Goal: Task Accomplishment & Management: Check status

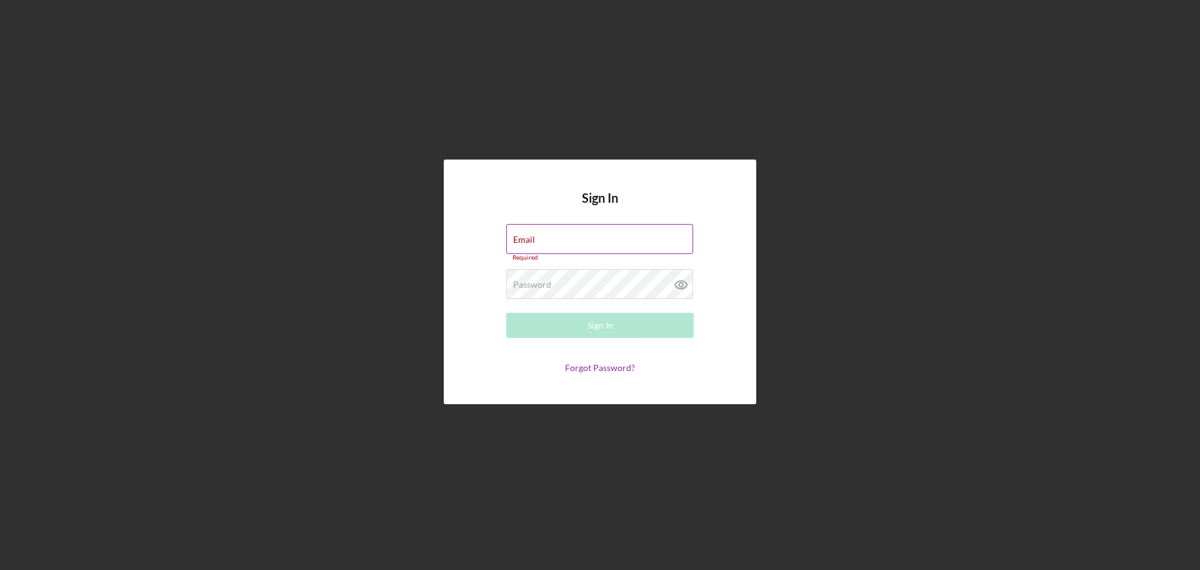
click at [575, 237] on div "Email Required" at bounding box center [600, 243] width 188 height 38
click at [608, 233] on div "Email Required" at bounding box center [600, 243] width 188 height 38
type input "[EMAIL_ADDRESS][DOMAIN_NAME]"
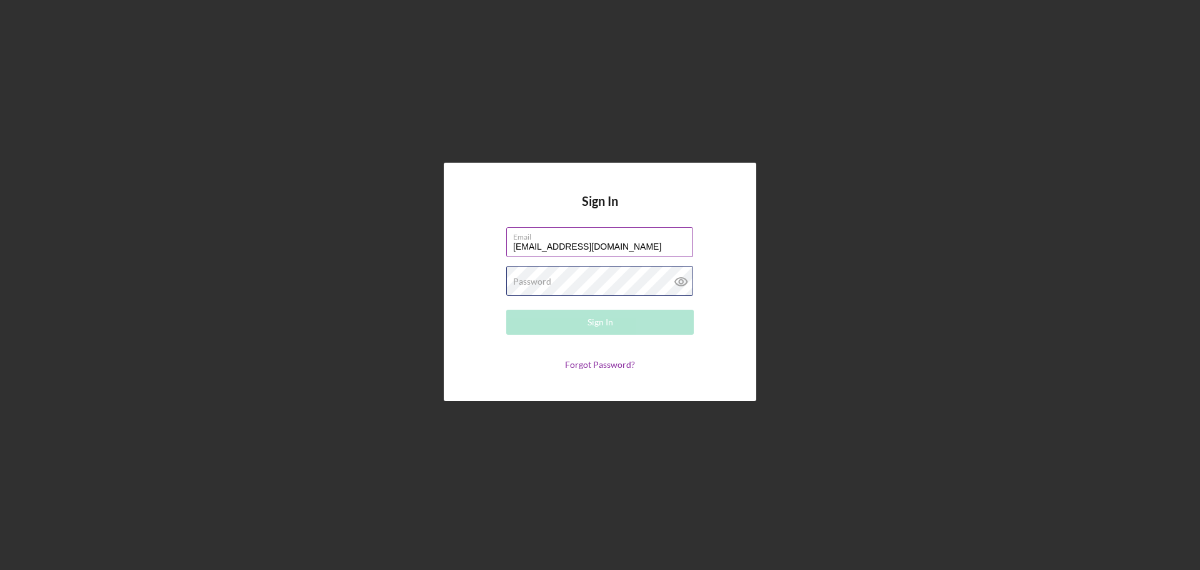
click at [589, 278] on div "Password Required" at bounding box center [600, 281] width 188 height 31
click at [678, 282] on icon at bounding box center [681, 281] width 31 height 31
click at [640, 319] on button "Sign In" at bounding box center [600, 321] width 188 height 25
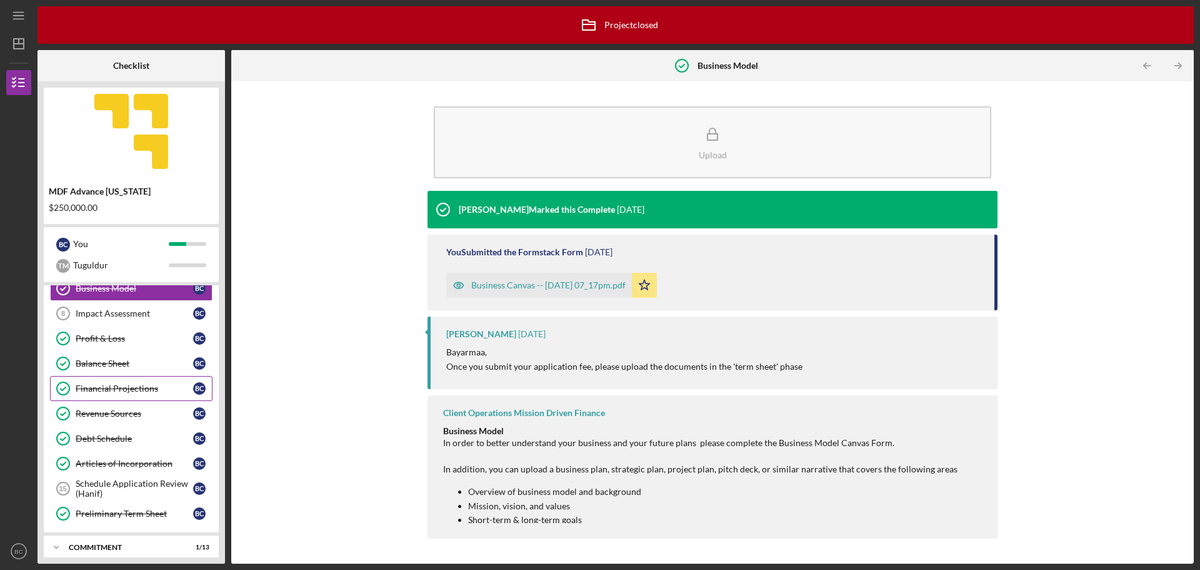
scroll to position [283, 0]
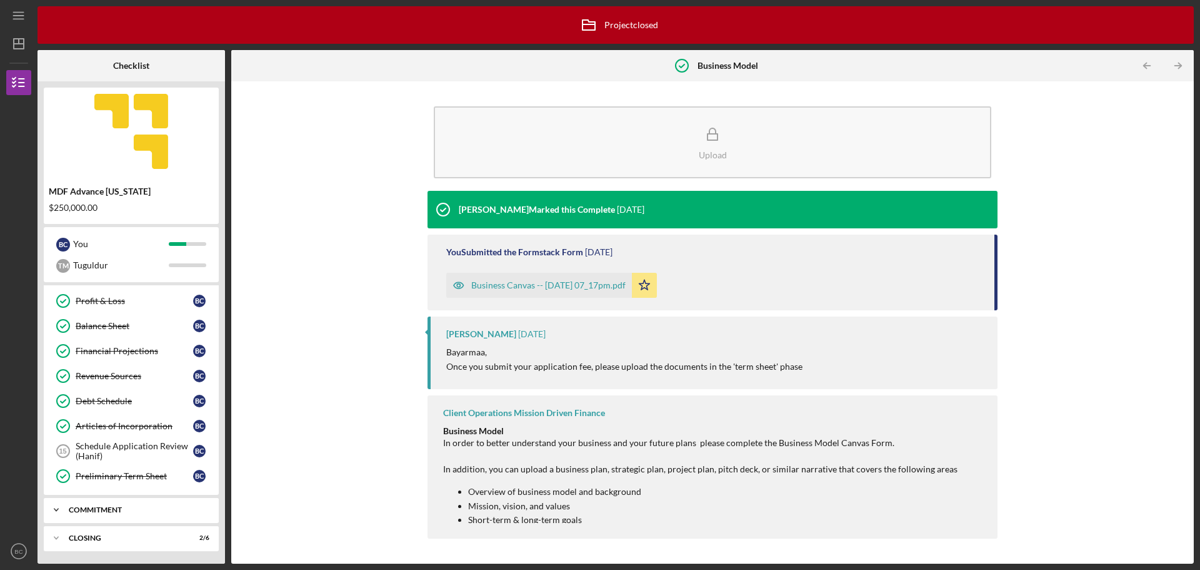
click at [157, 509] on div "Commitment" at bounding box center [136, 510] width 134 height 8
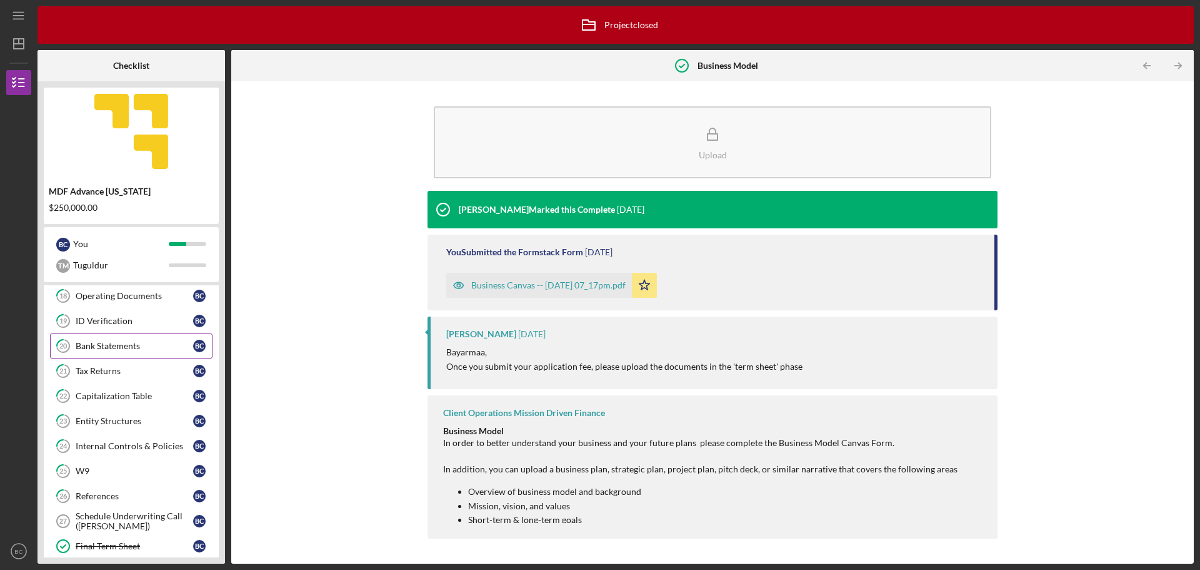
scroll to position [615, 0]
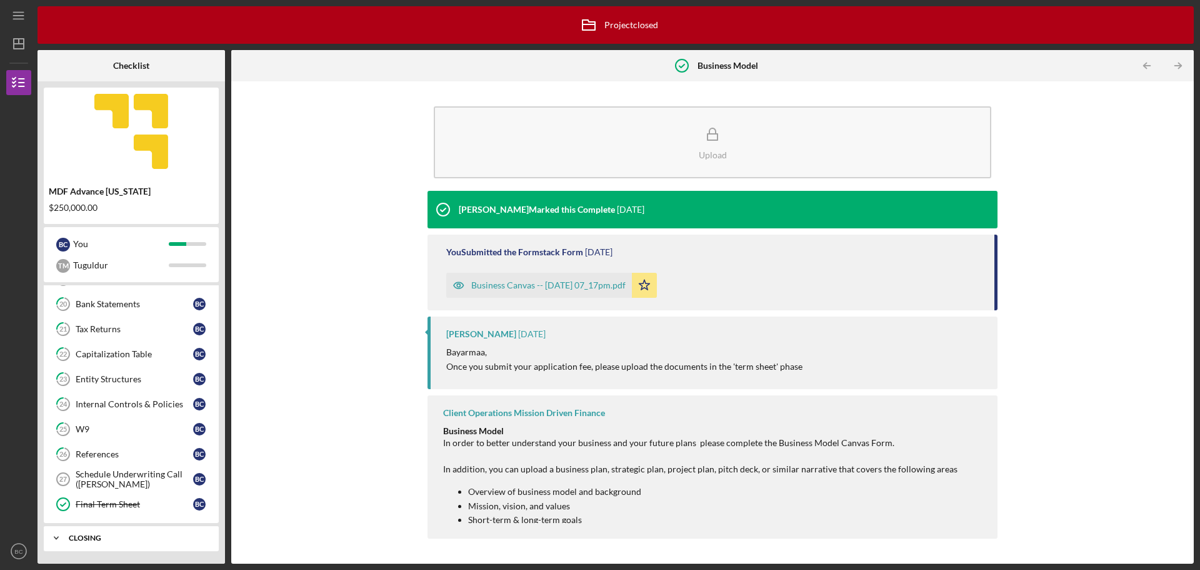
click at [153, 544] on div "Icon/Expander Closing 2 / 6" at bounding box center [131, 537] width 175 height 25
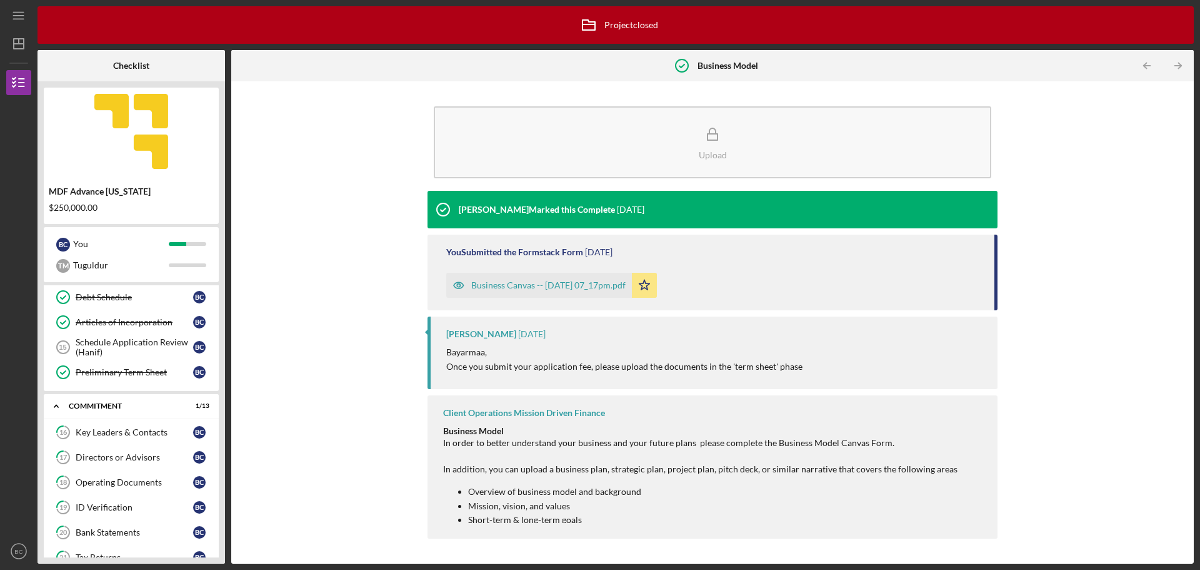
scroll to position [334, 0]
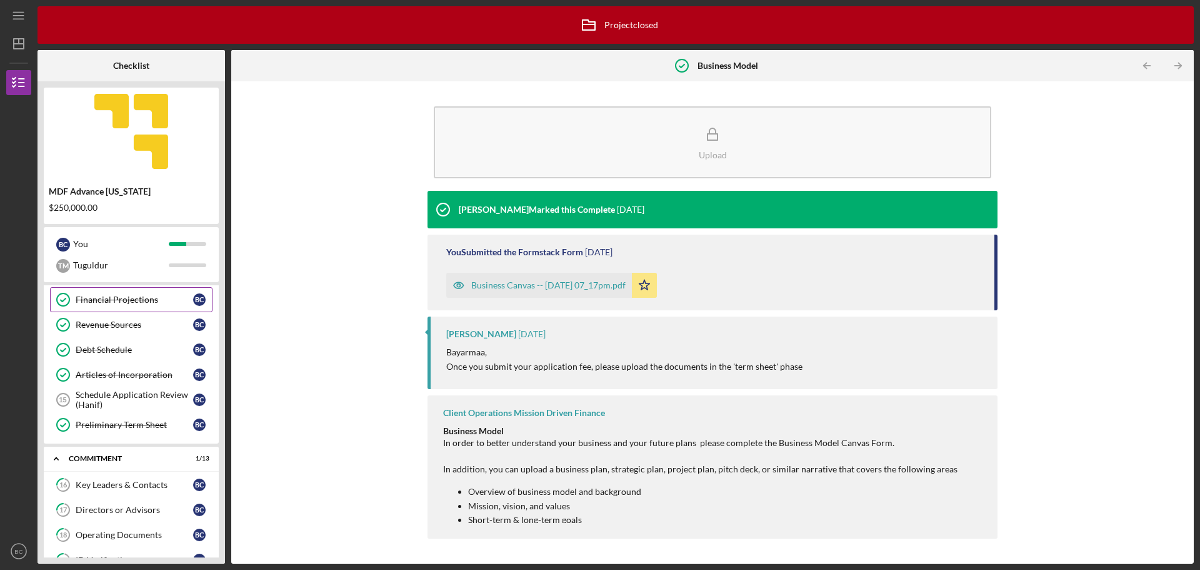
click at [152, 300] on div "Financial Projections" at bounding box center [135, 299] width 118 height 10
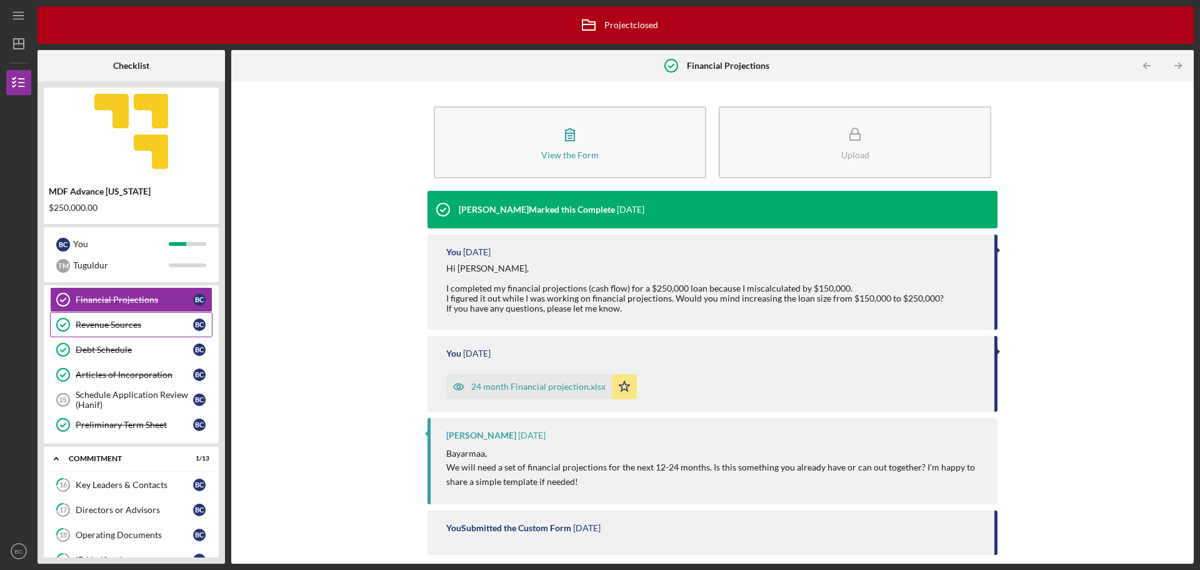
click at [150, 329] on div "Revenue Sources" at bounding box center [135, 324] width 118 height 10
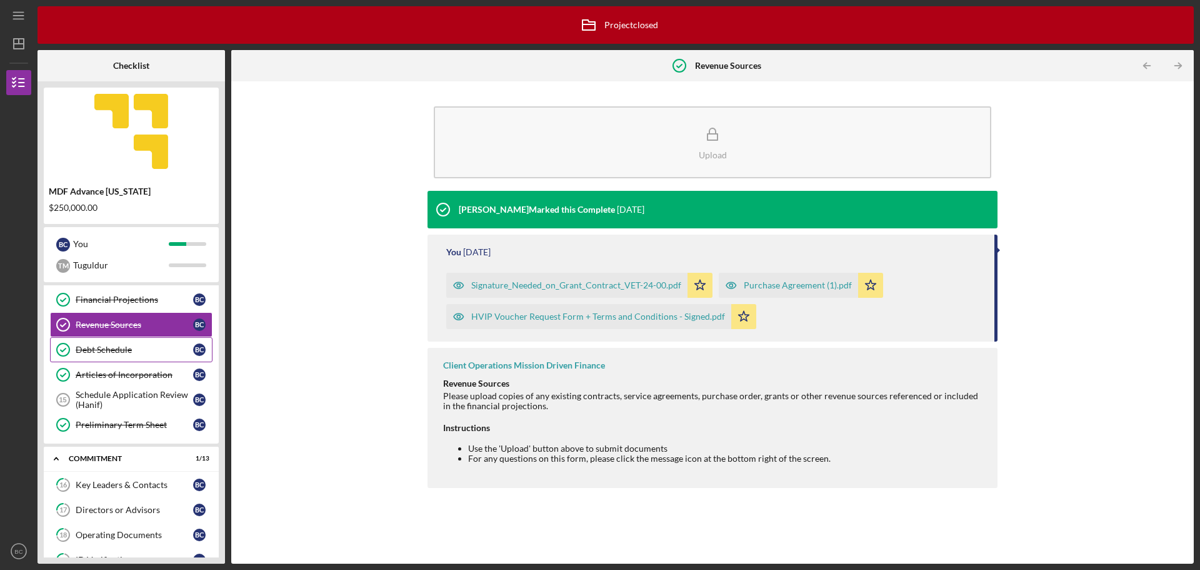
click at [144, 355] on link "Debt Schedule Debt Schedule B C" at bounding box center [131, 349] width 163 height 25
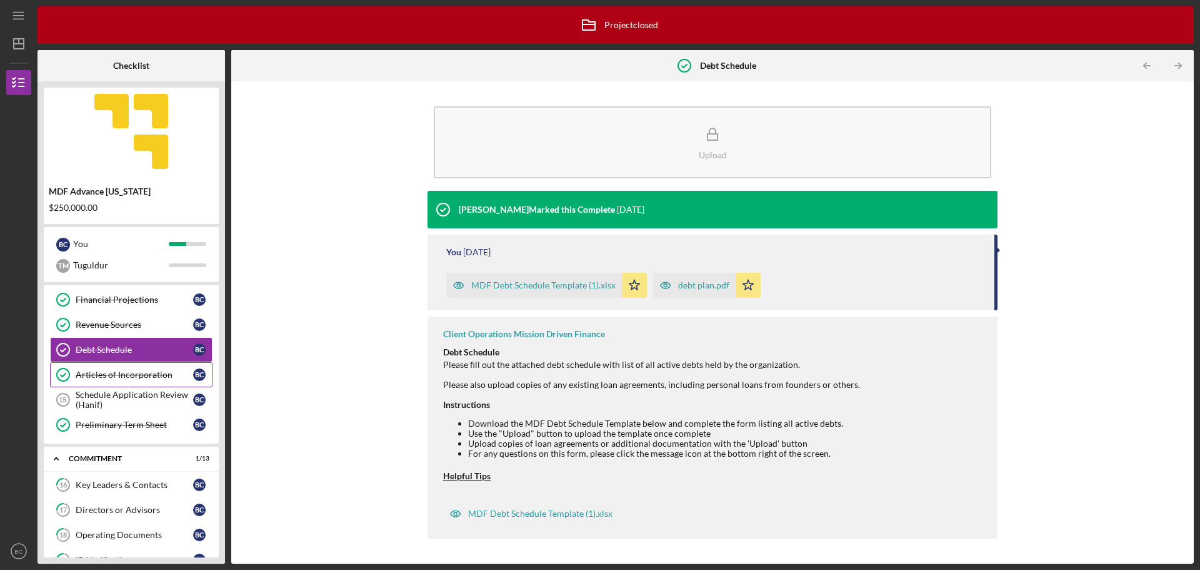
click at [145, 376] on div "Articles of Incorporation" at bounding box center [135, 374] width 118 height 10
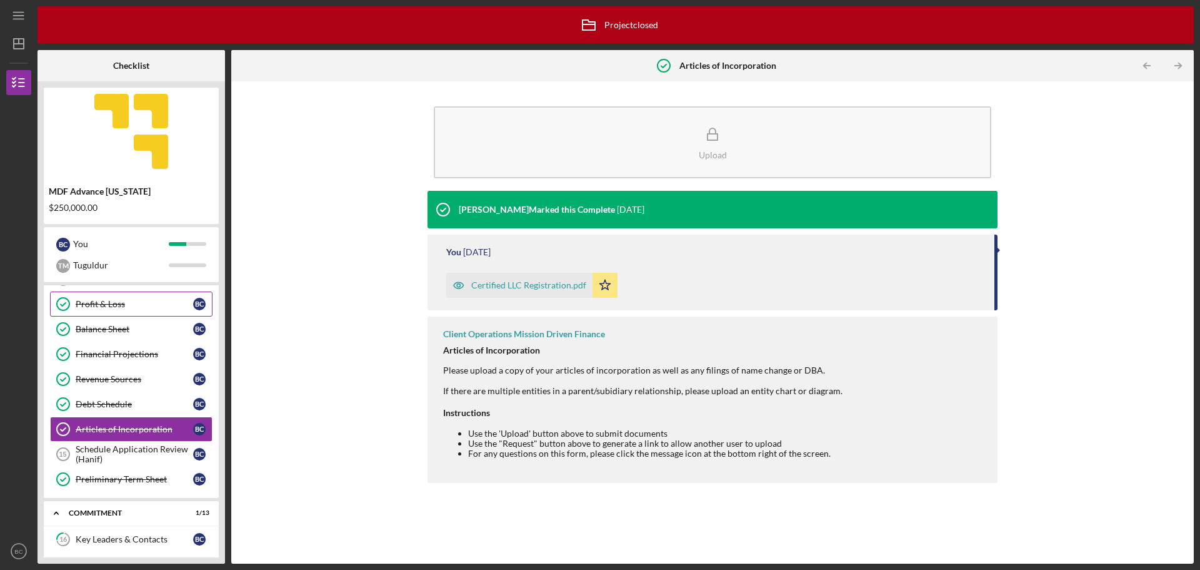
scroll to position [209, 0]
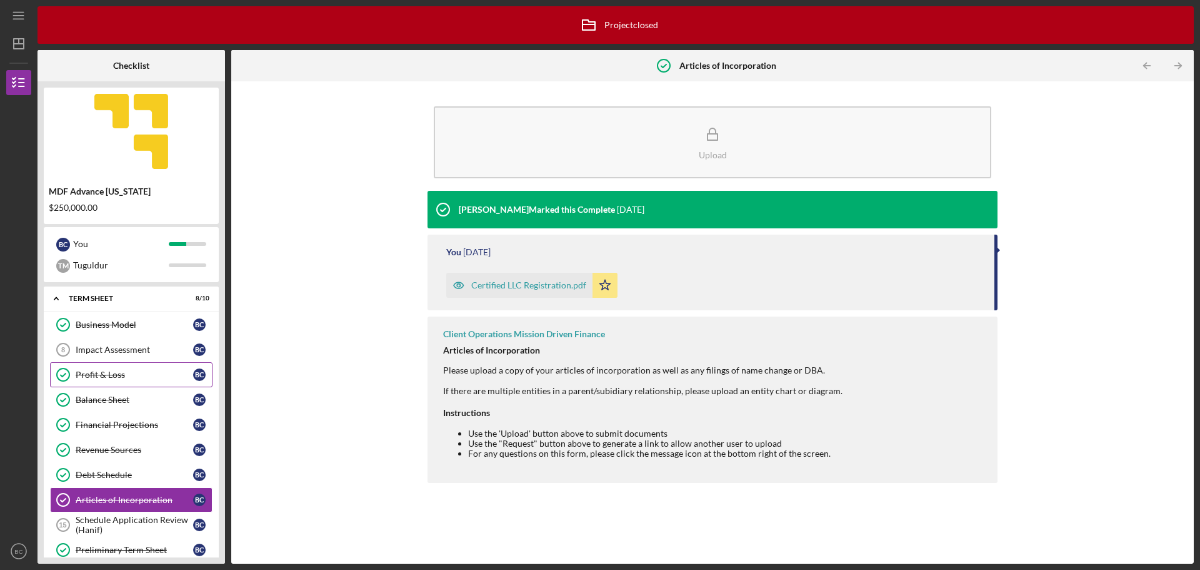
click at [141, 379] on div "Profit & Loss" at bounding box center [135, 374] width 118 height 10
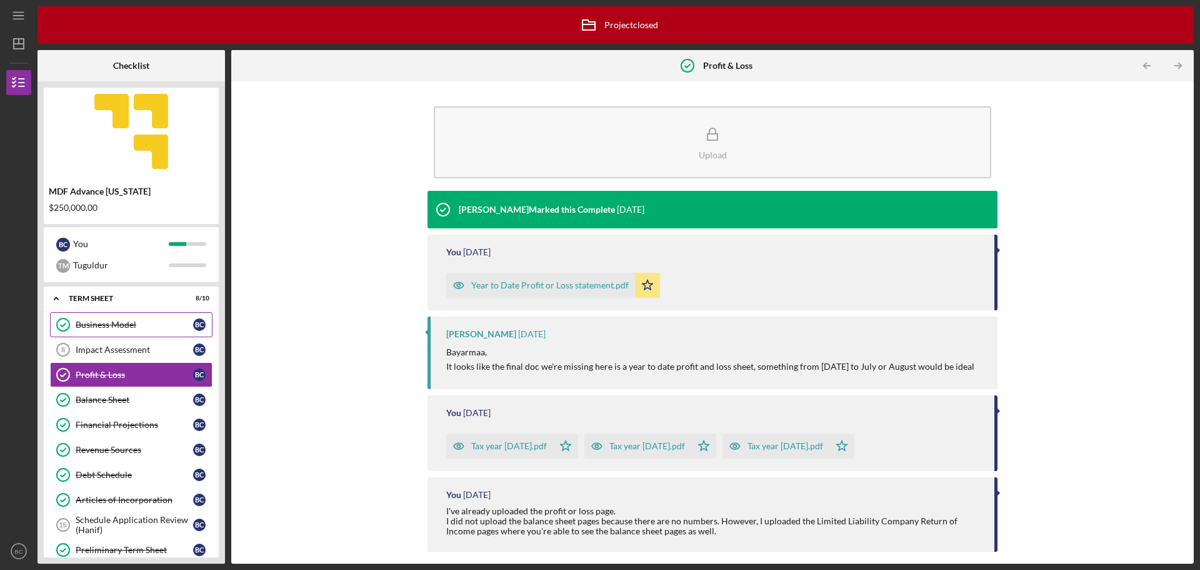
click at [153, 334] on link "Business Model Business Model B C" at bounding box center [131, 324] width 163 height 25
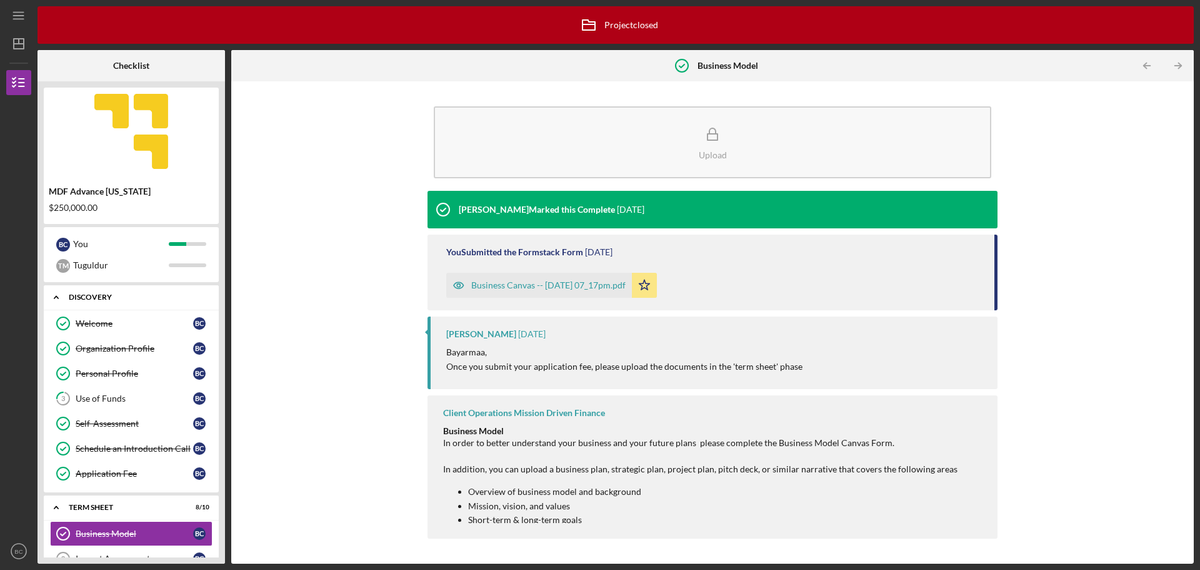
click at [98, 290] on div "Icon/Expander Discovery 6 / 7" at bounding box center [131, 297] width 175 height 26
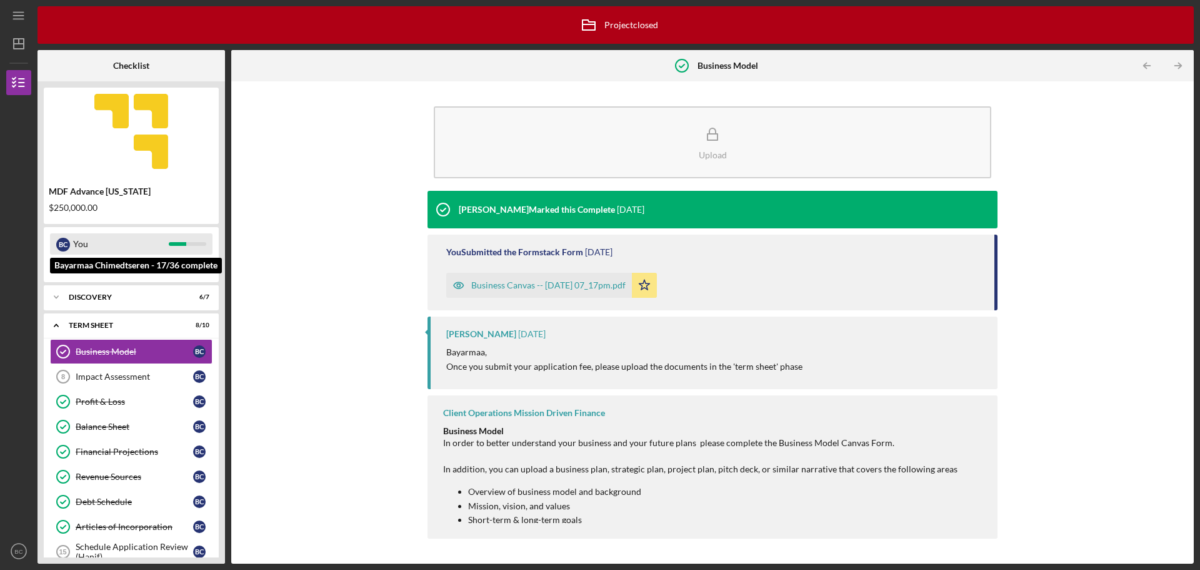
click at [74, 240] on div "You" at bounding box center [121, 243] width 96 height 21
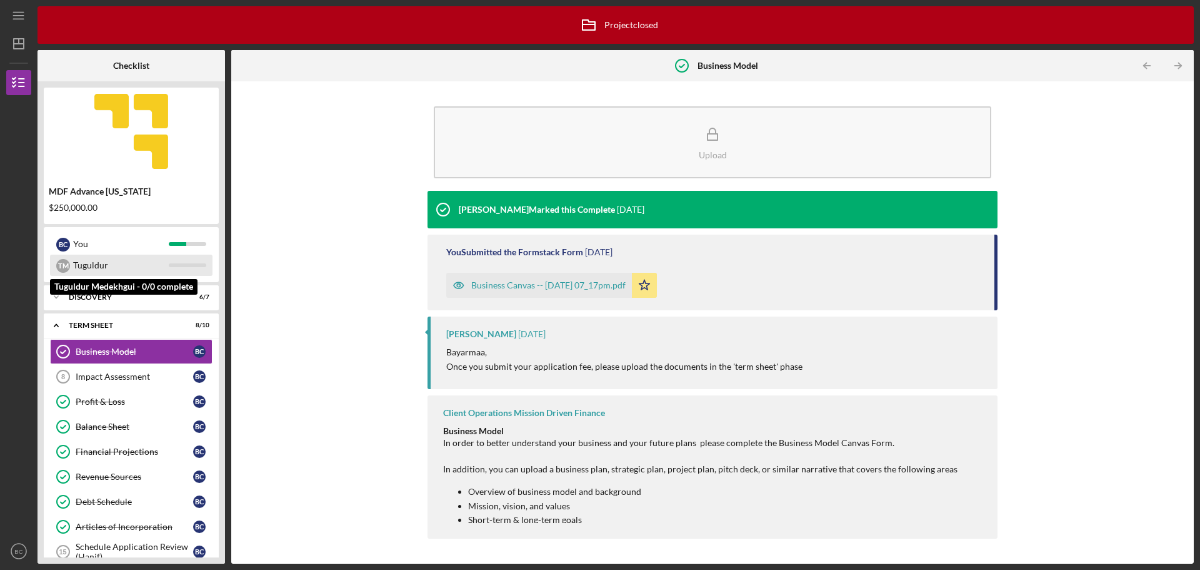
click at [143, 269] on div "Tuguldur" at bounding box center [121, 264] width 96 height 21
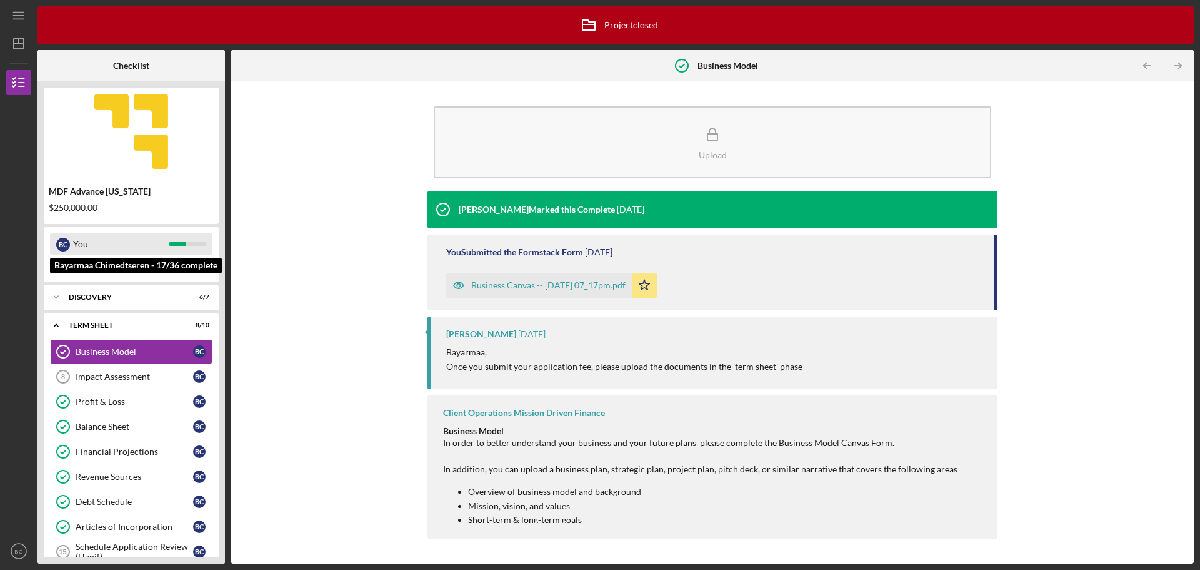
click at [133, 251] on div "You" at bounding box center [121, 243] width 96 height 21
click at [92, 306] on div "Icon/Expander Discovery 6 / 7" at bounding box center [131, 296] width 175 height 25
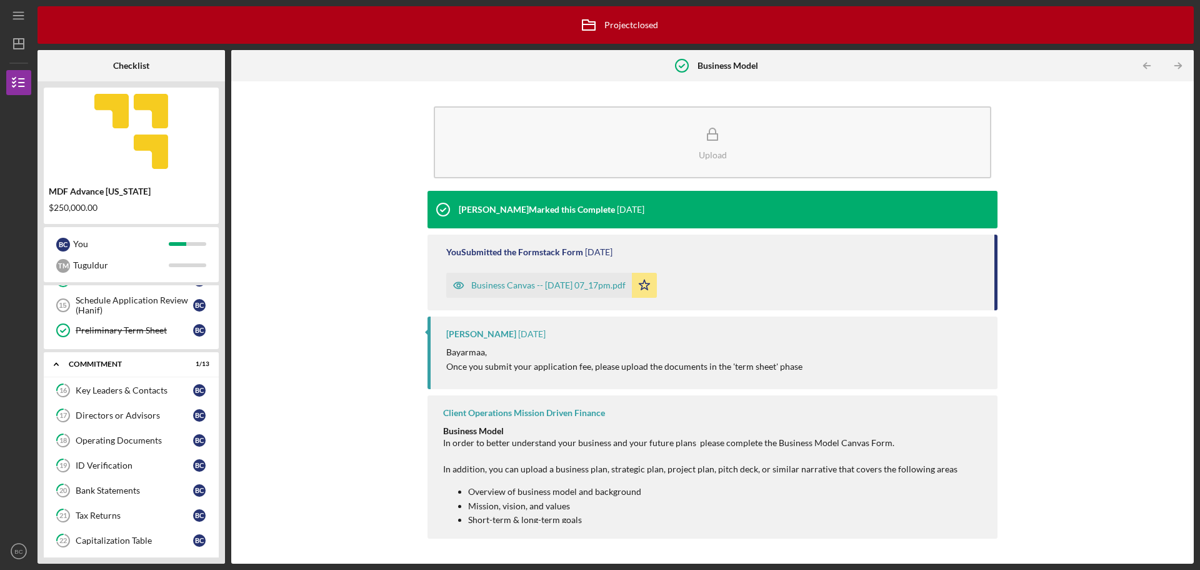
scroll to position [500, 0]
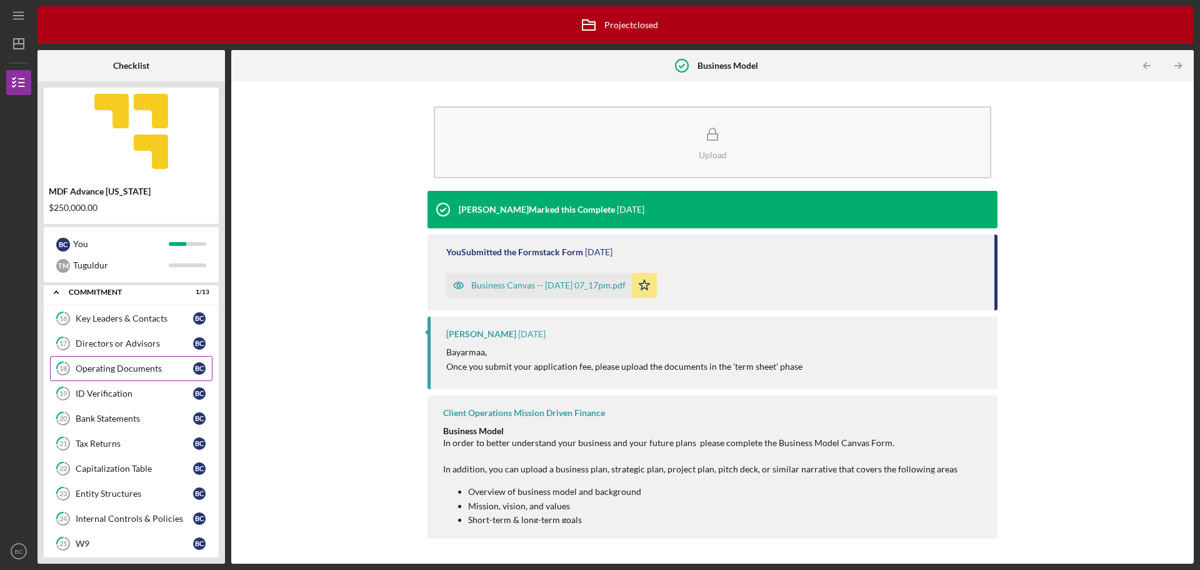
click at [141, 372] on div "Operating Documents" at bounding box center [135, 368] width 118 height 10
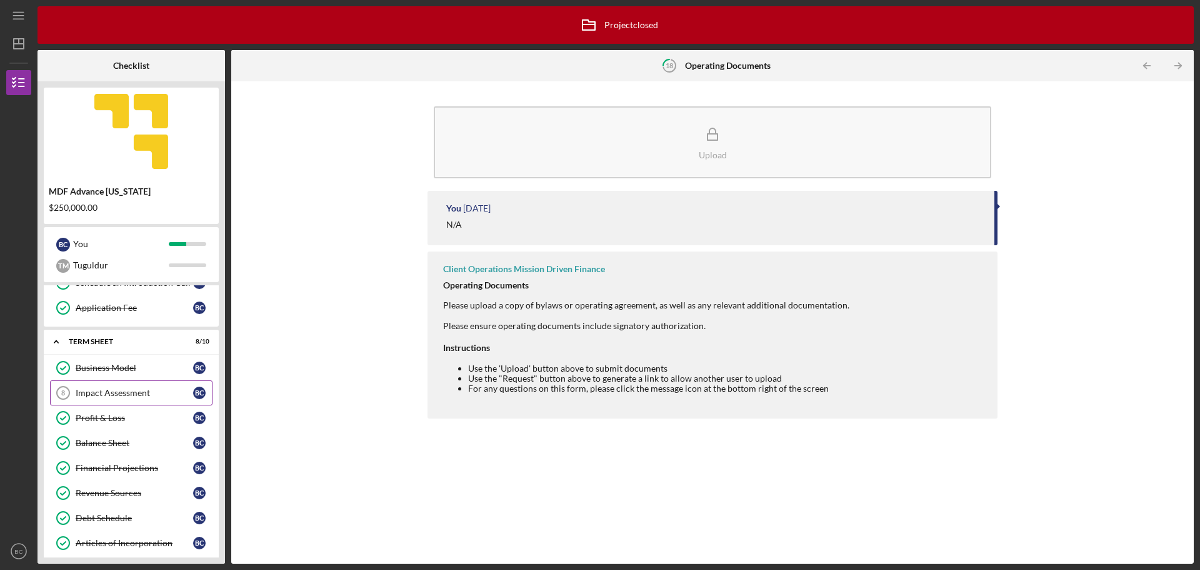
scroll to position [188, 0]
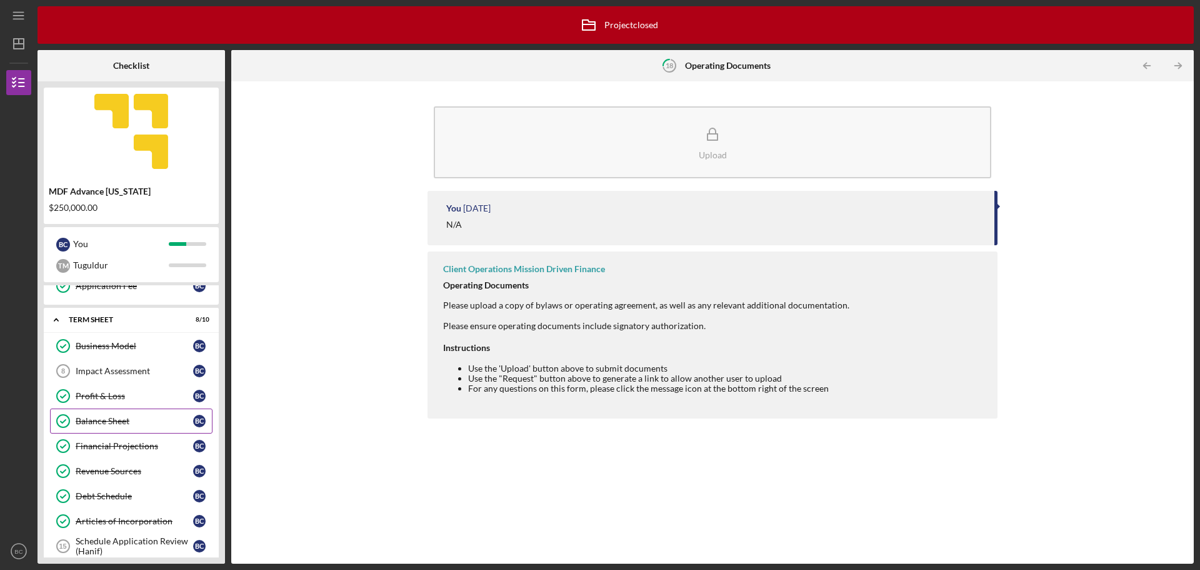
click at [153, 421] on div "Balance Sheet" at bounding box center [135, 421] width 118 height 10
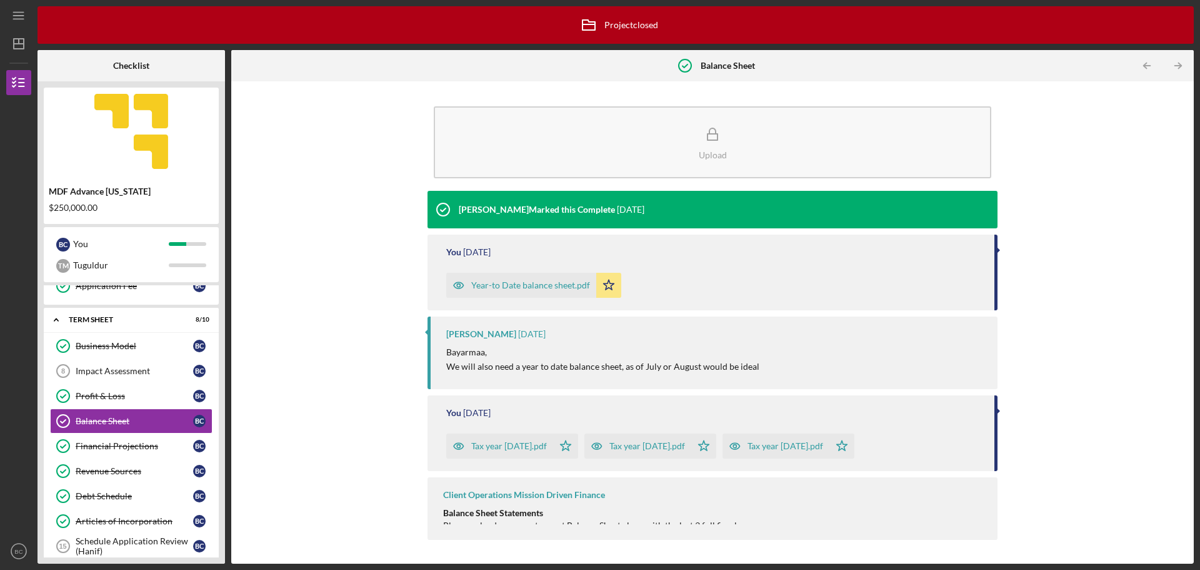
click at [606, 498] on div "Client Operations Mission Driven Finance Balance Sheet Statements Please upload…" at bounding box center [713, 508] width 570 height 63
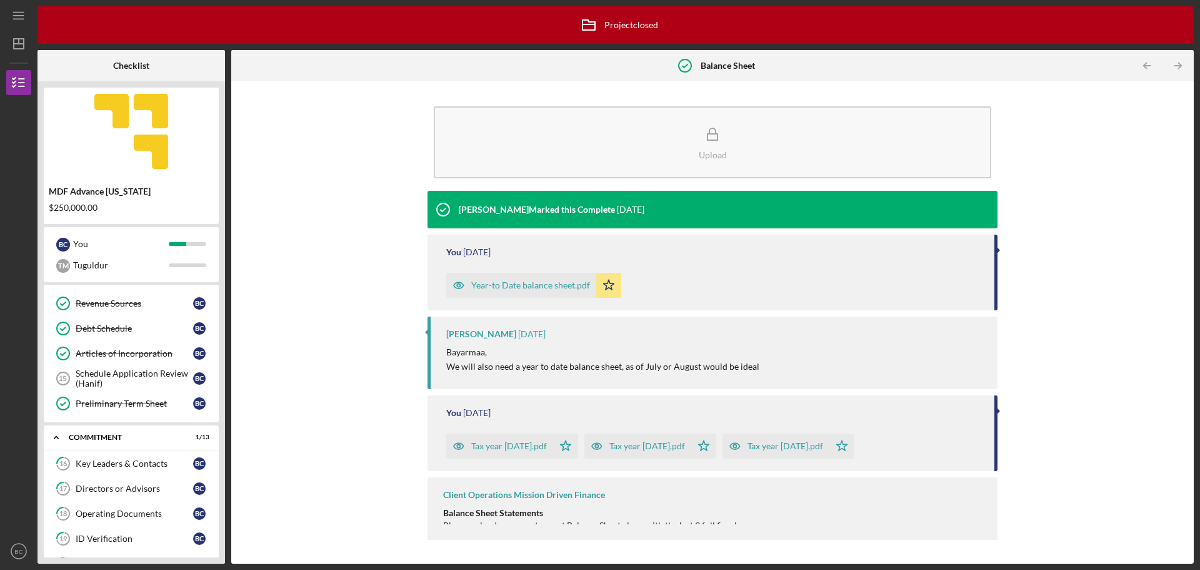
scroll to position [375, 0]
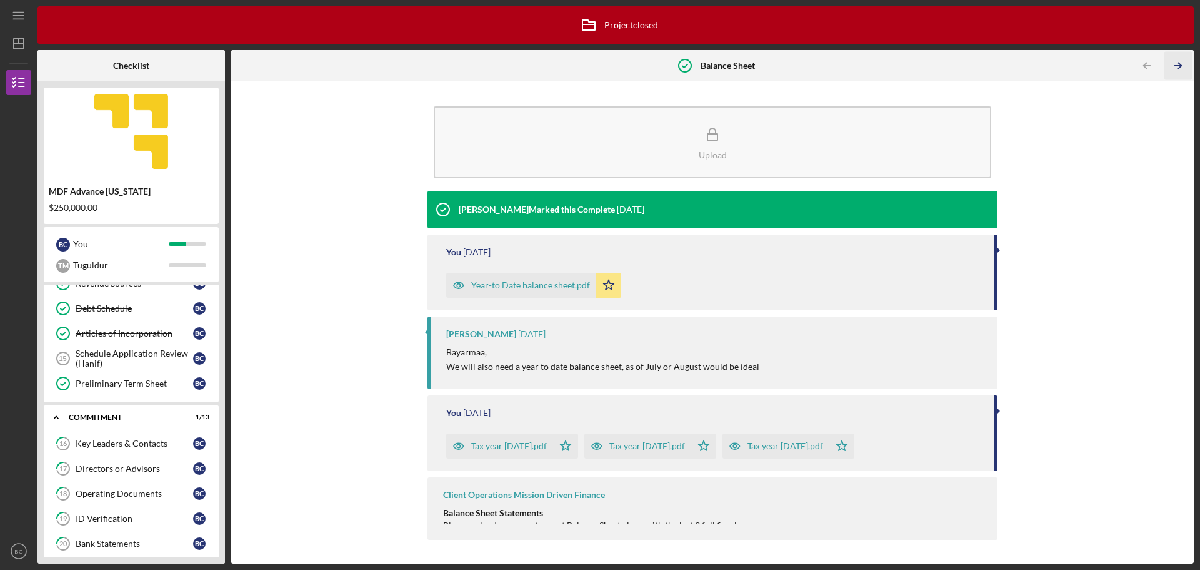
click at [1177, 65] on icon "Icon/Table Pagination Arrow" at bounding box center [1178, 66] width 28 height 28
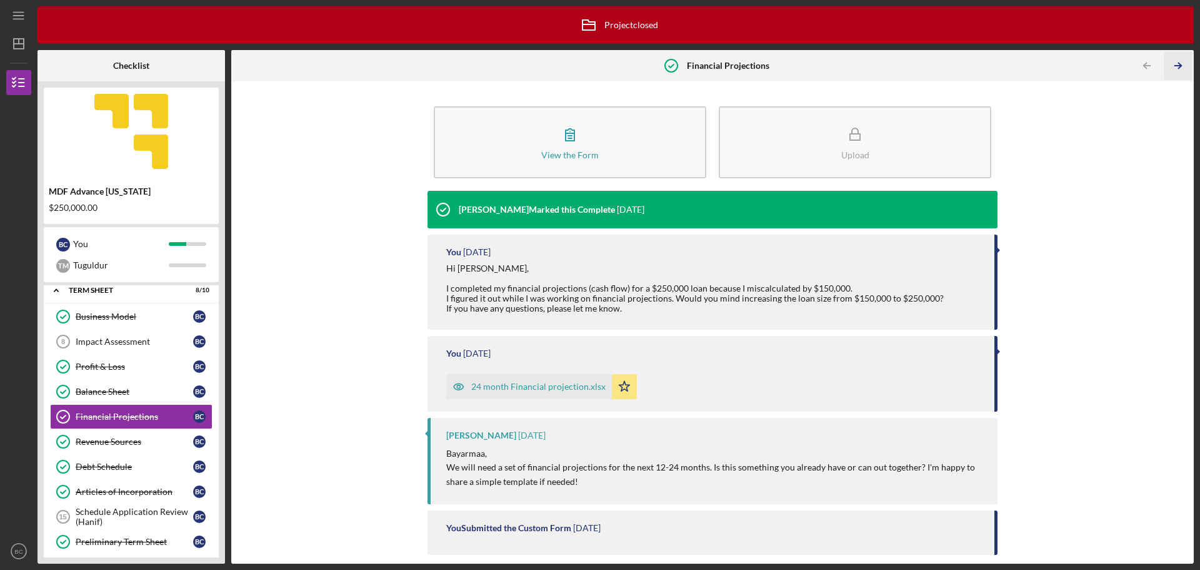
scroll to position [213, 0]
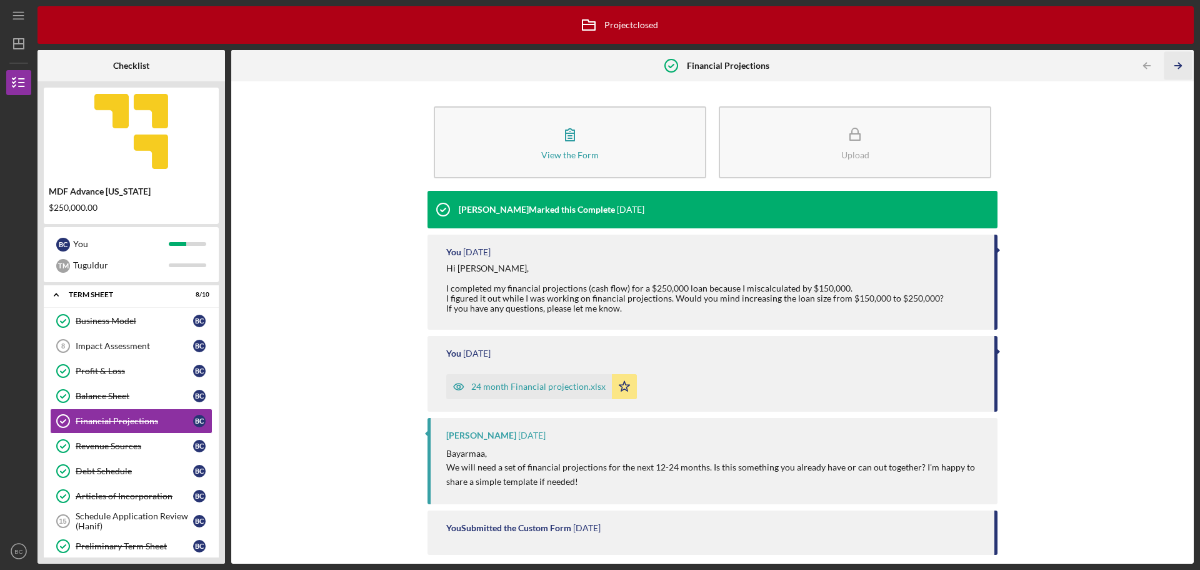
click at [1177, 65] on icon "Icon/Table Pagination Arrow" at bounding box center [1178, 66] width 28 height 28
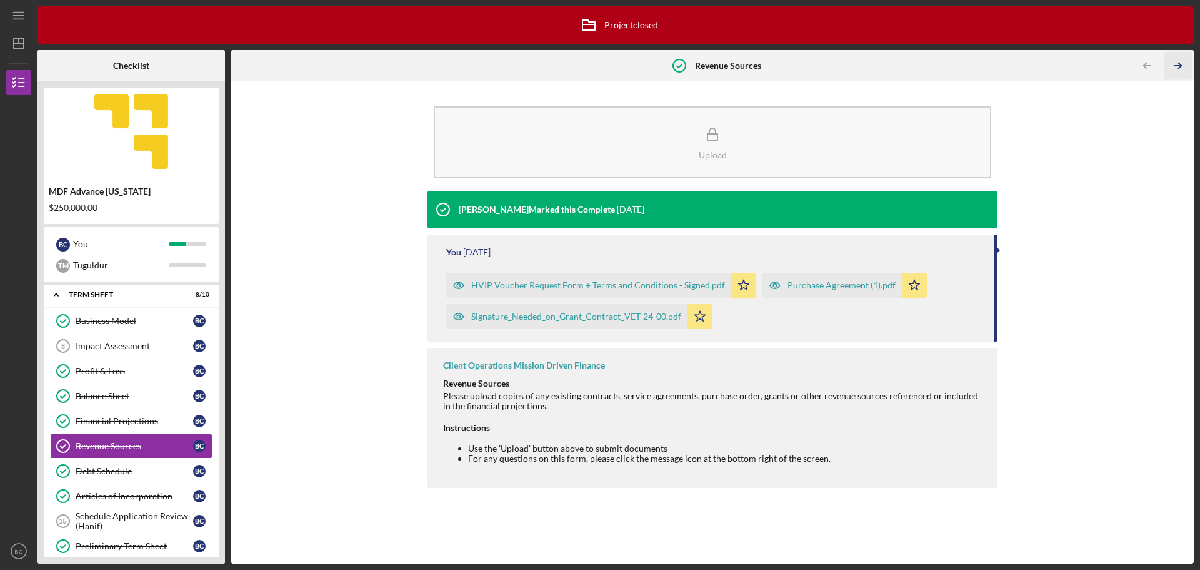
click at [1177, 65] on icon "Icon/Table Pagination Arrow" at bounding box center [1178, 66] width 28 height 28
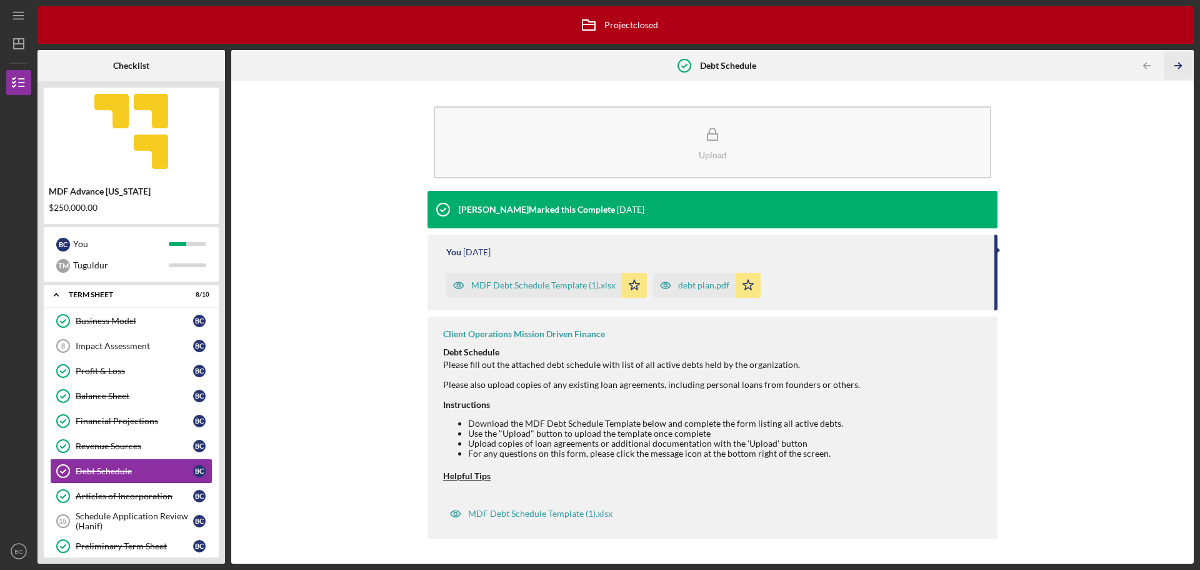
click at [1177, 65] on icon "Icon/Table Pagination Arrow" at bounding box center [1178, 66] width 28 height 28
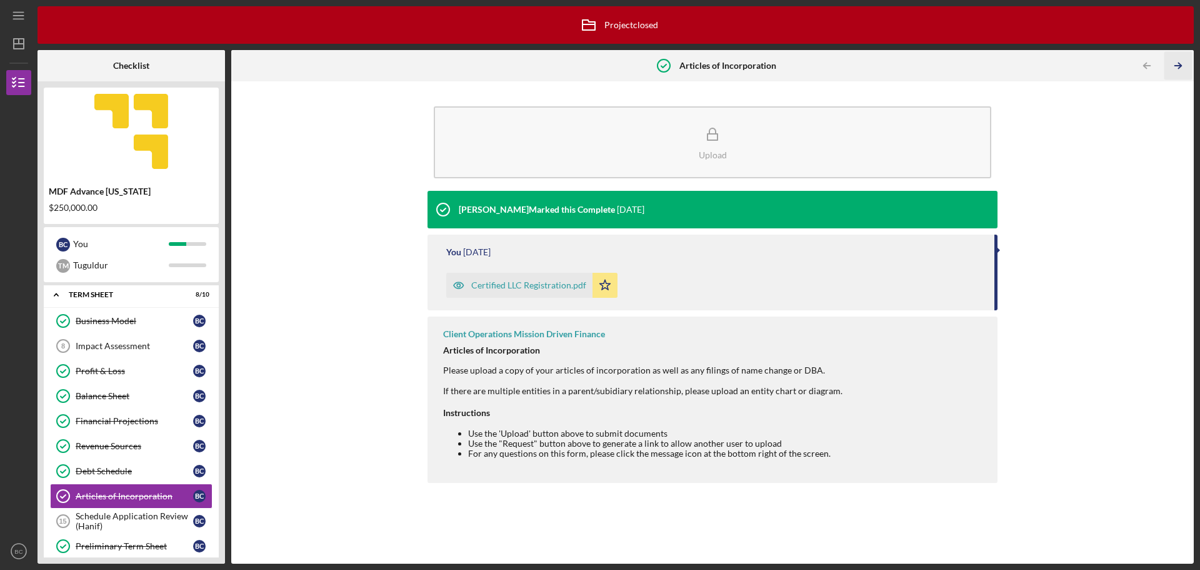
click at [1177, 65] on icon "Icon/Table Pagination Arrow" at bounding box center [1178, 66] width 28 height 28
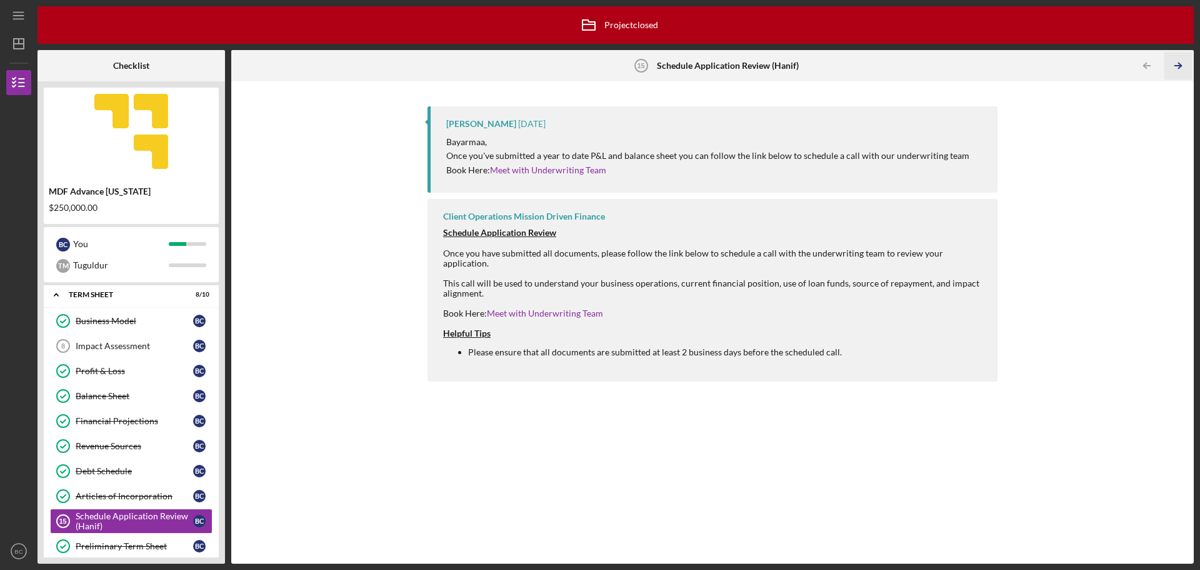
click at [1177, 65] on icon "Icon/Table Pagination Arrow" at bounding box center [1178, 66] width 28 height 28
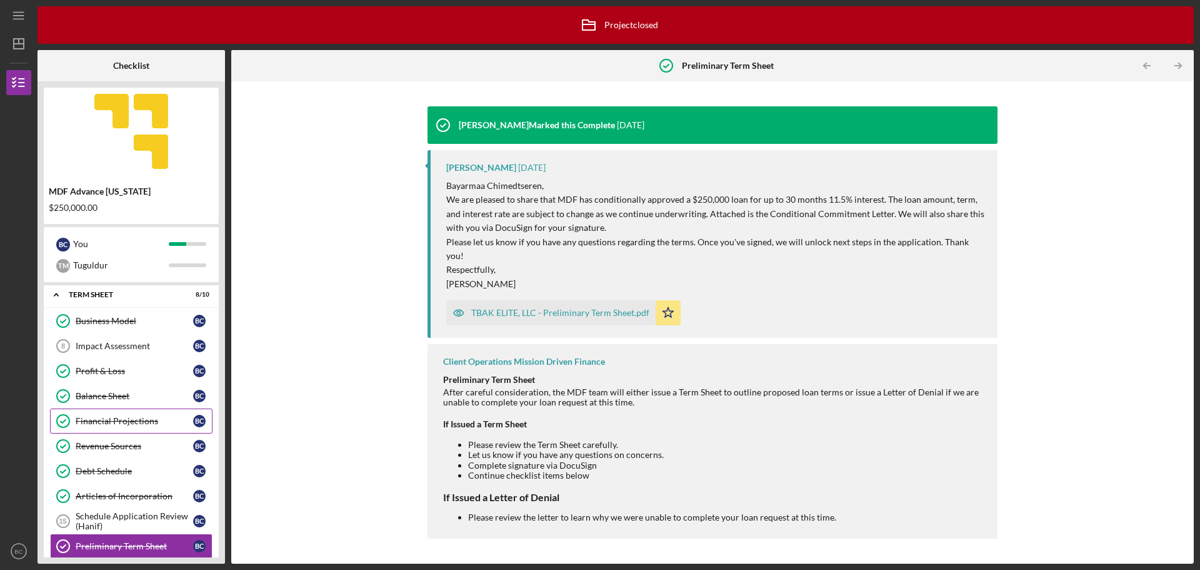
click at [139, 417] on div "Financial Projections" at bounding box center [135, 421] width 118 height 10
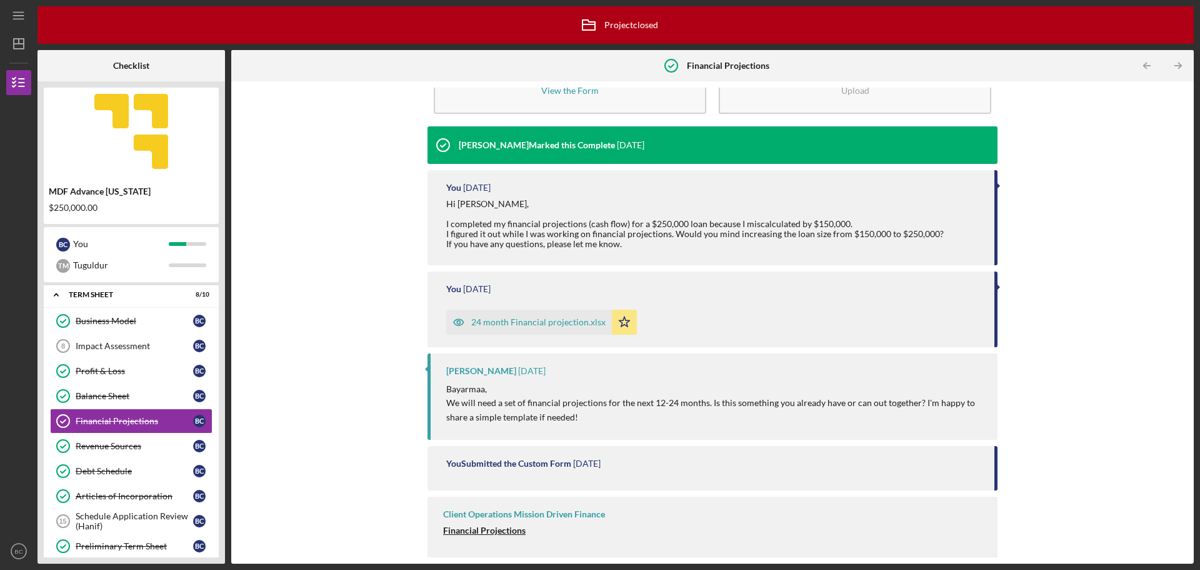
scroll to position [66, 0]
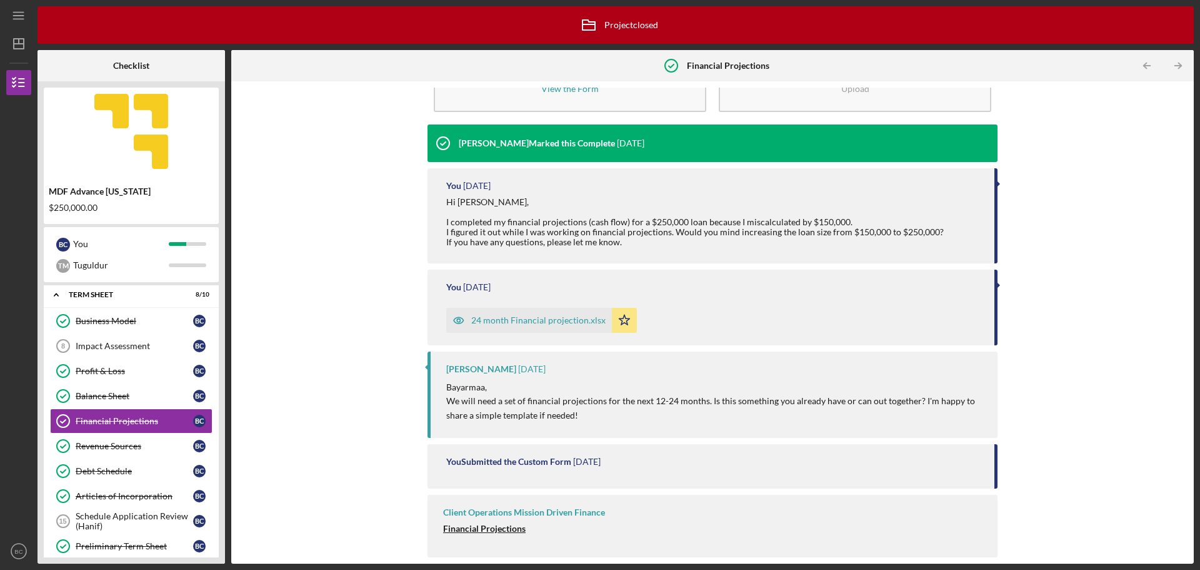
click at [541, 324] on div "24 month Financial projection.xlsx" at bounding box center [538, 320] width 134 height 10
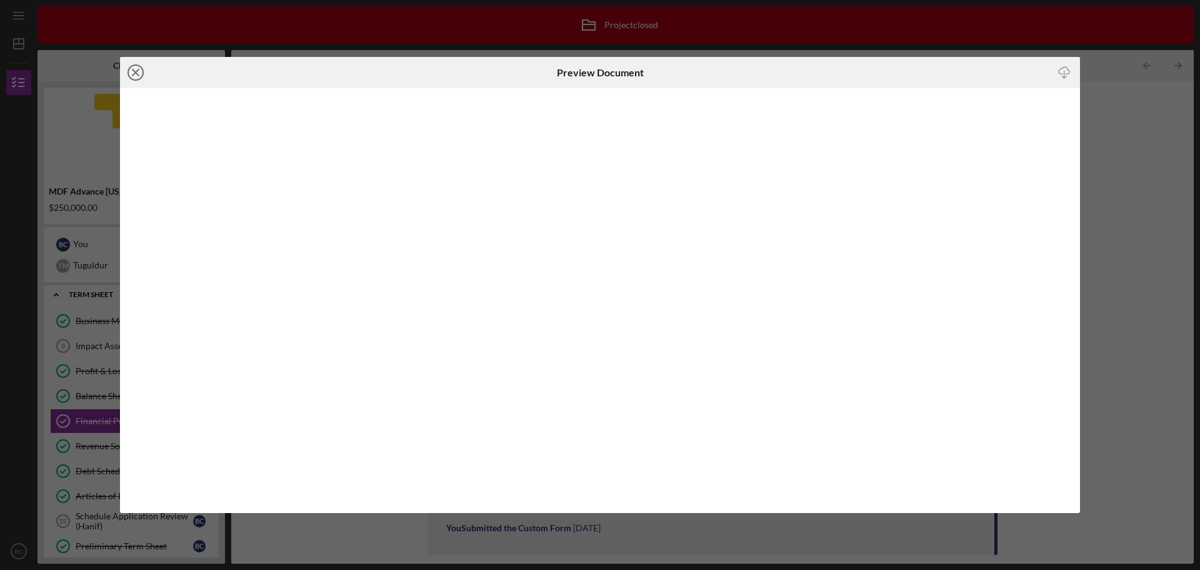
click at [138, 70] on line at bounding box center [136, 72] width 6 height 6
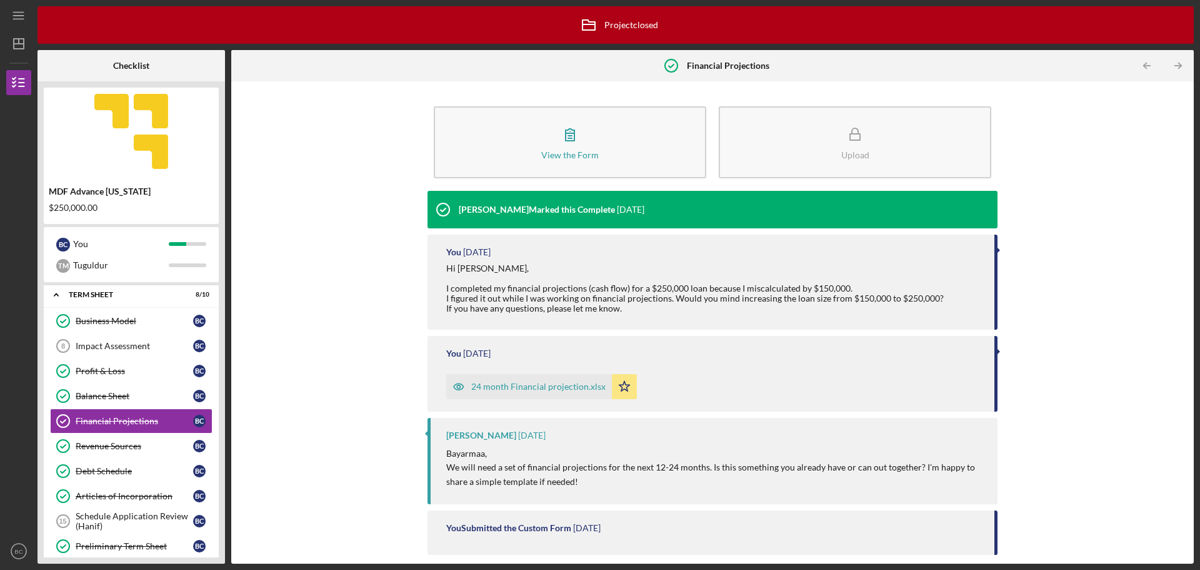
click at [535, 384] on div "24 month Financial projection.xlsx" at bounding box center [538, 386] width 134 height 10
